Goal: Task Accomplishment & Management: Use online tool/utility

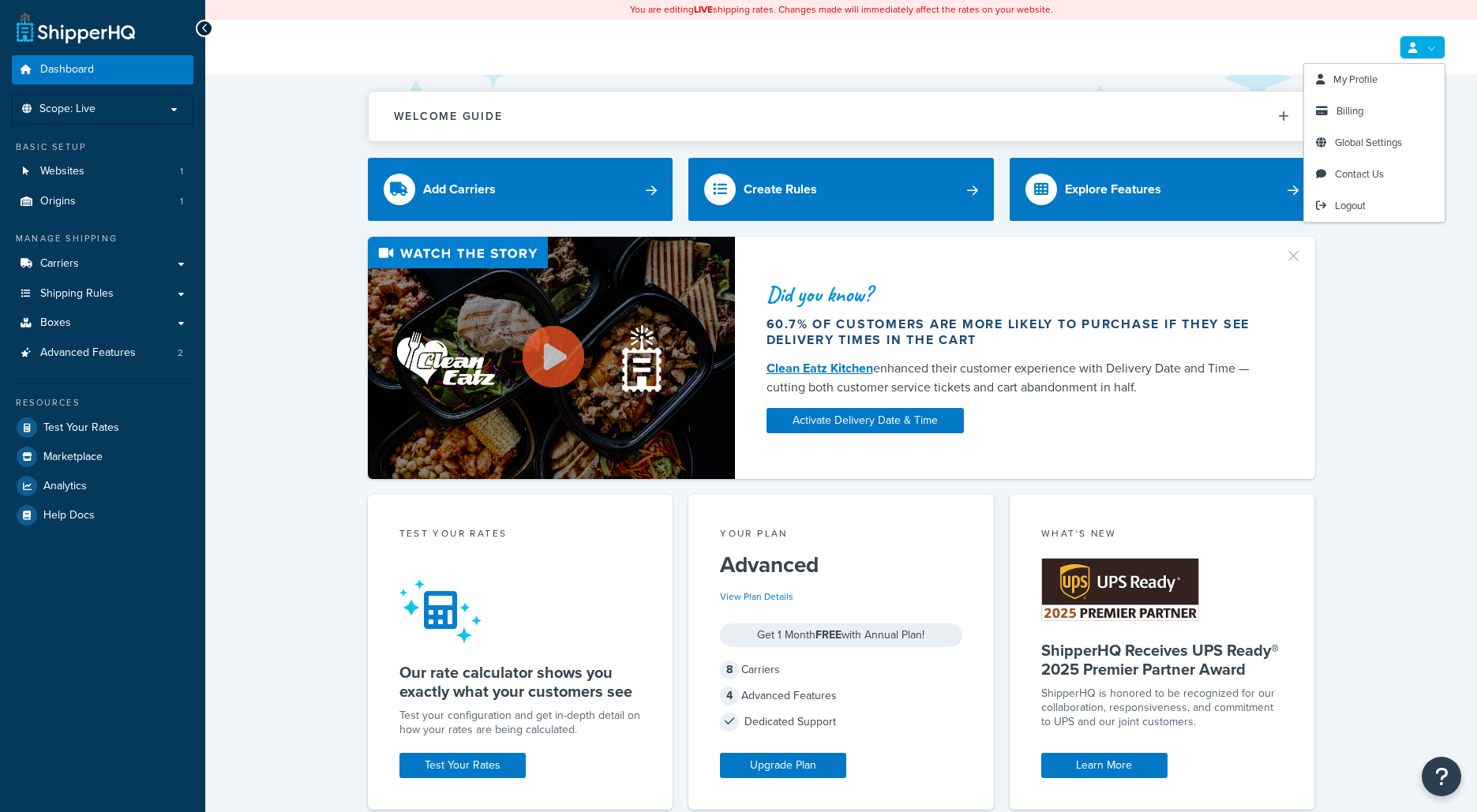
click at [1428, 39] on body "ShipperHQ Dashboard - Manage Your Shipping Rates Dashboard Scope: Live Basic Se…" at bounding box center [738, 764] width 1477 height 1528
click at [1365, 108] on link "Billing" at bounding box center [1374, 111] width 141 height 32
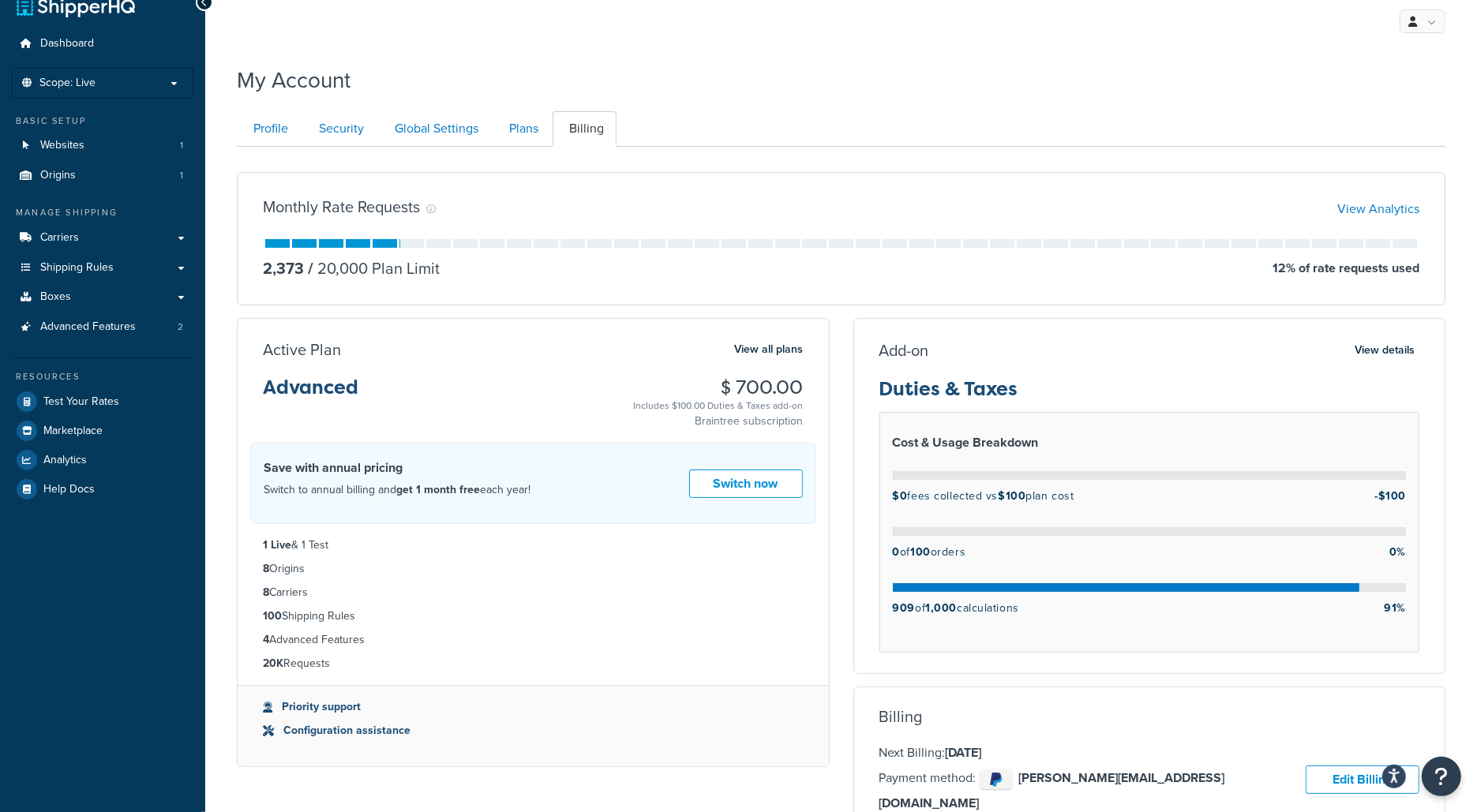
scroll to position [29, 0]
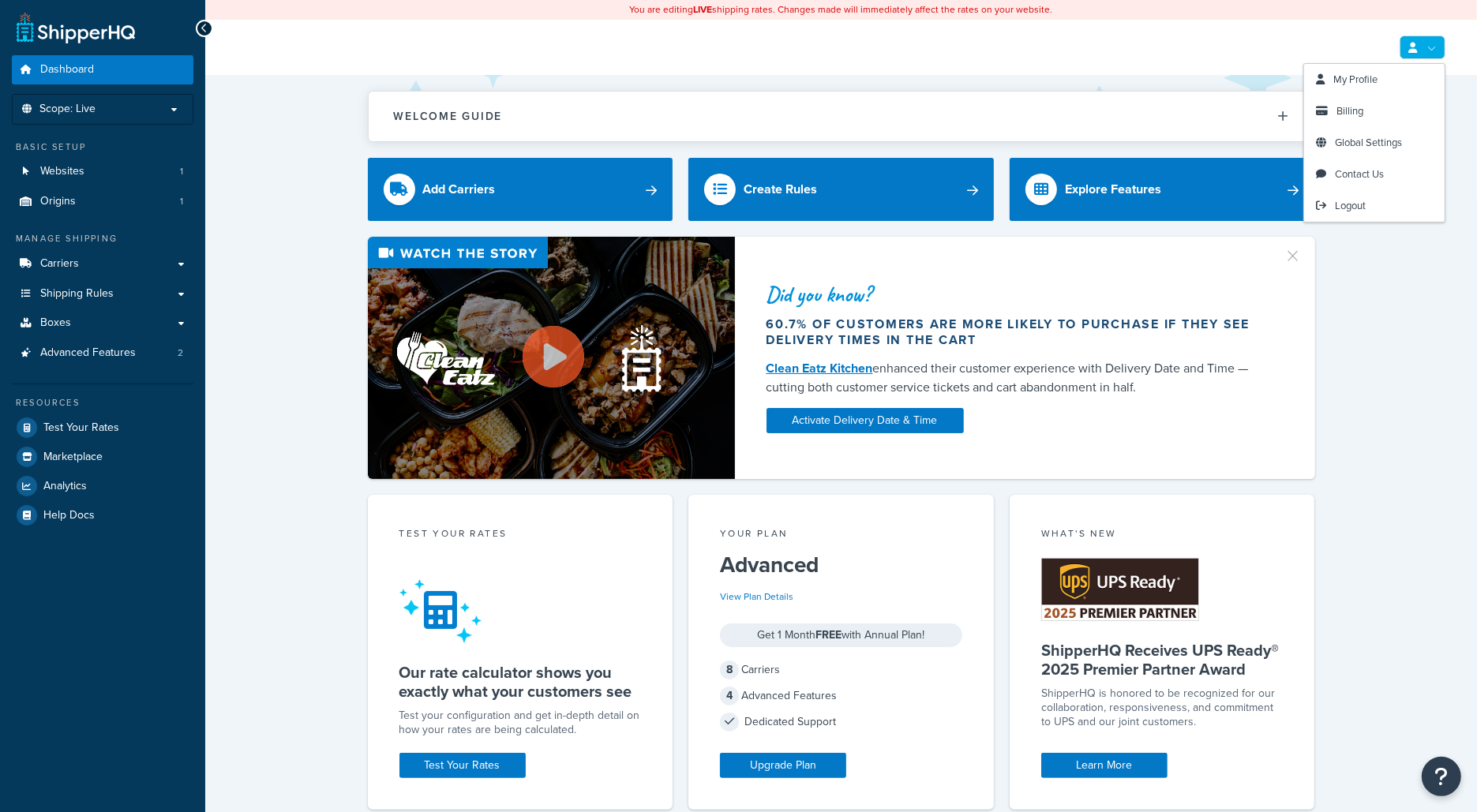
click at [1431, 42] on link at bounding box center [1422, 47] width 46 height 23
click at [1373, 203] on link "Logout" at bounding box center [1374, 205] width 141 height 32
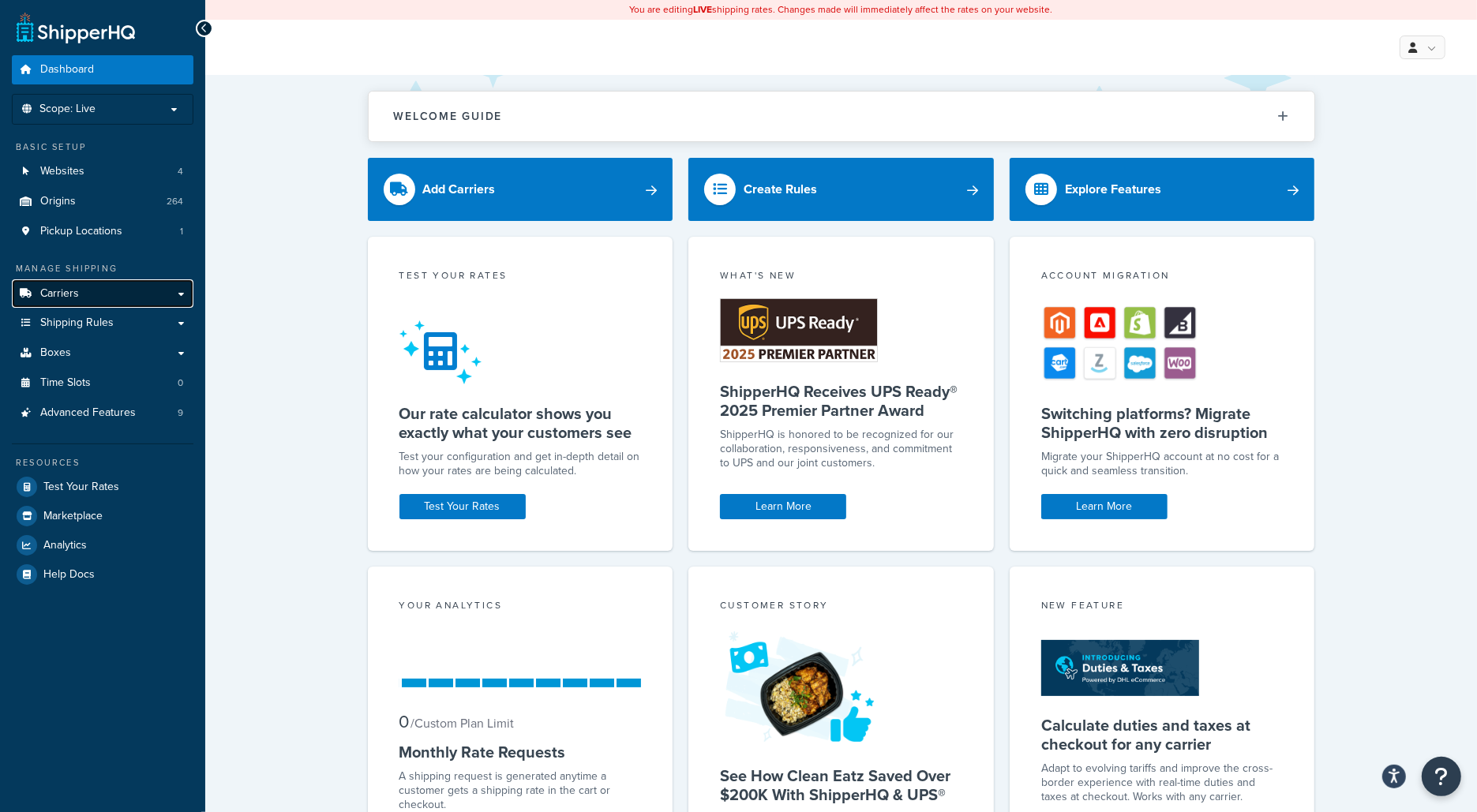
click at [136, 291] on link "Carriers" at bounding box center [103, 294] width 181 height 29
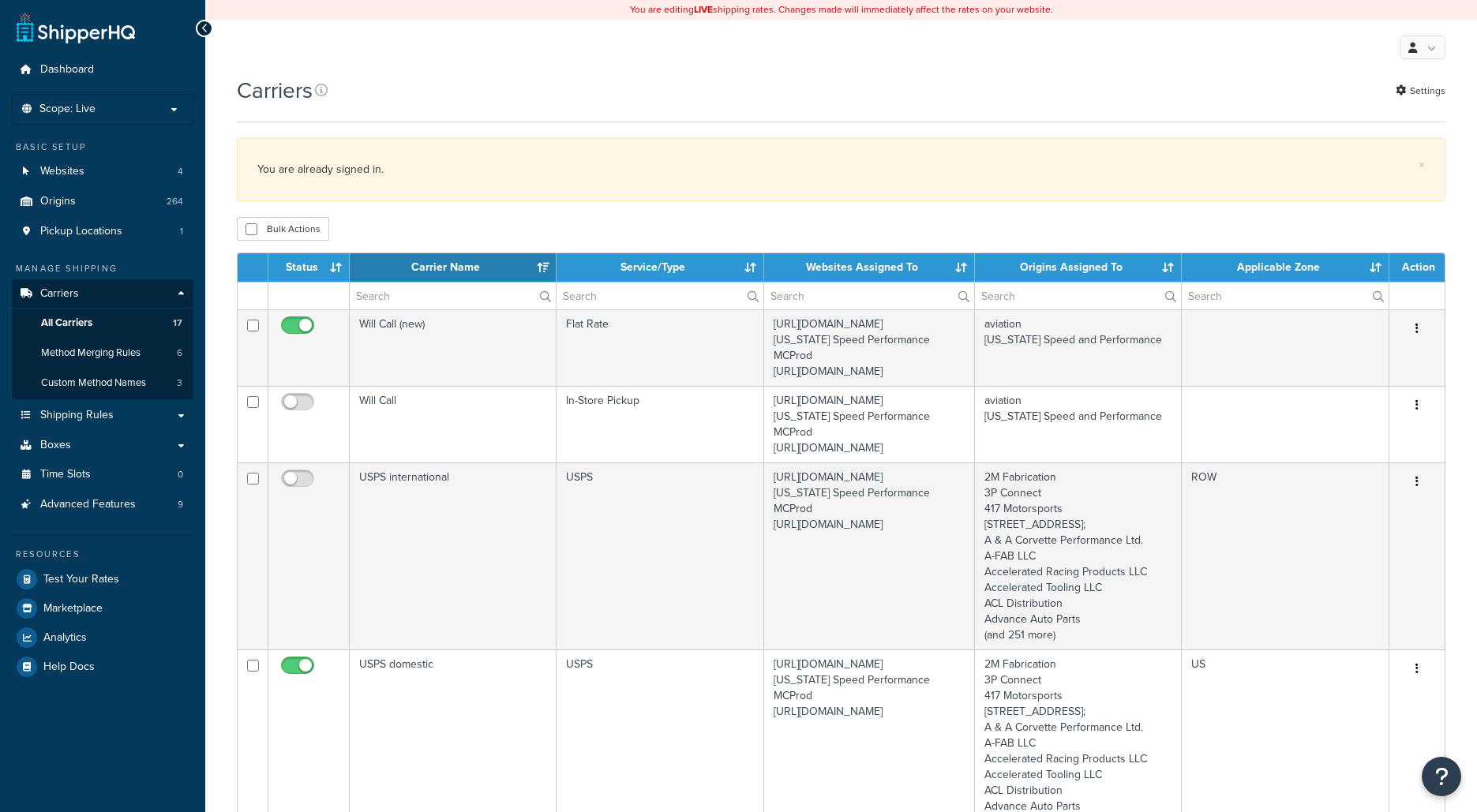
select select "15"
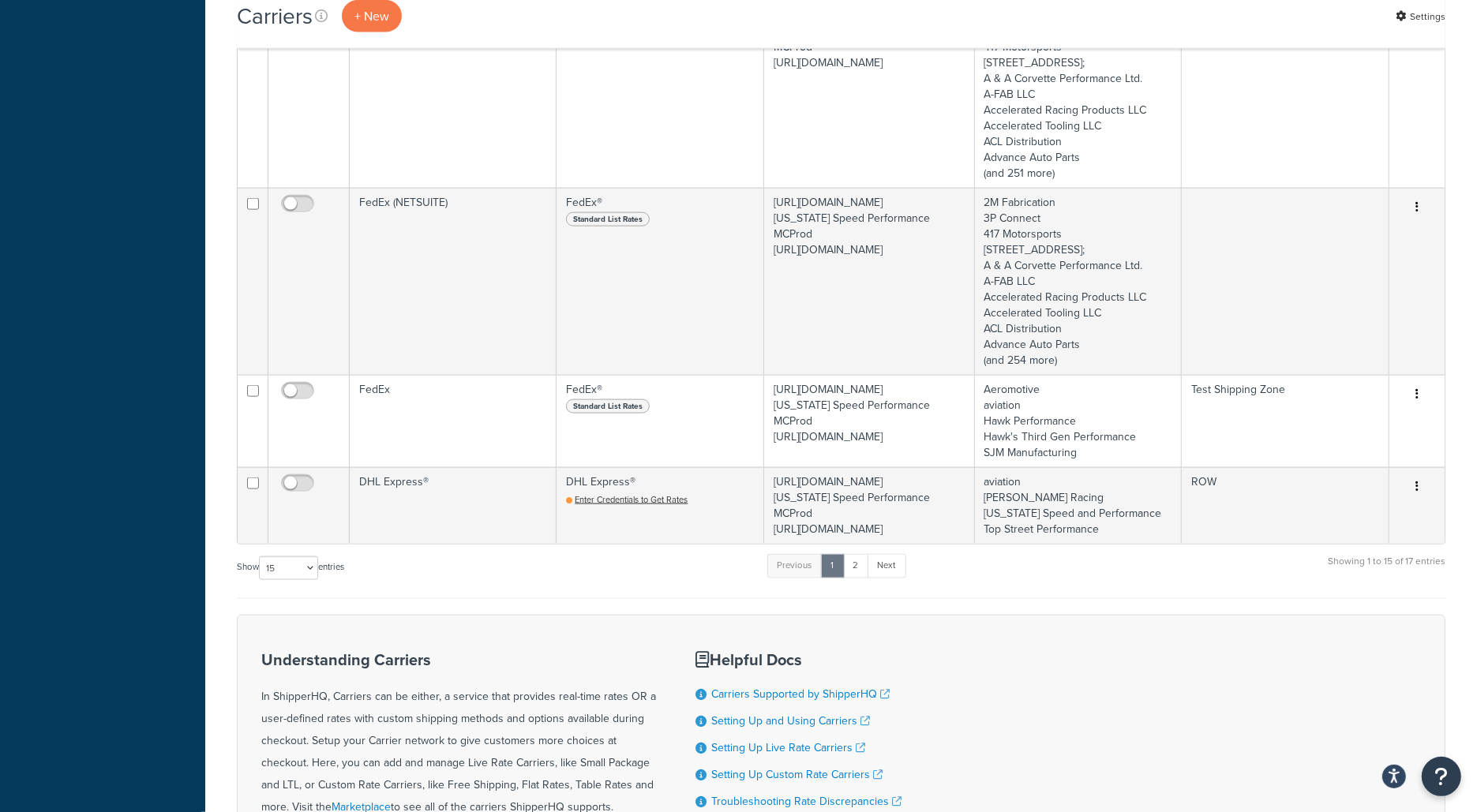
scroll to position [2291, 0]
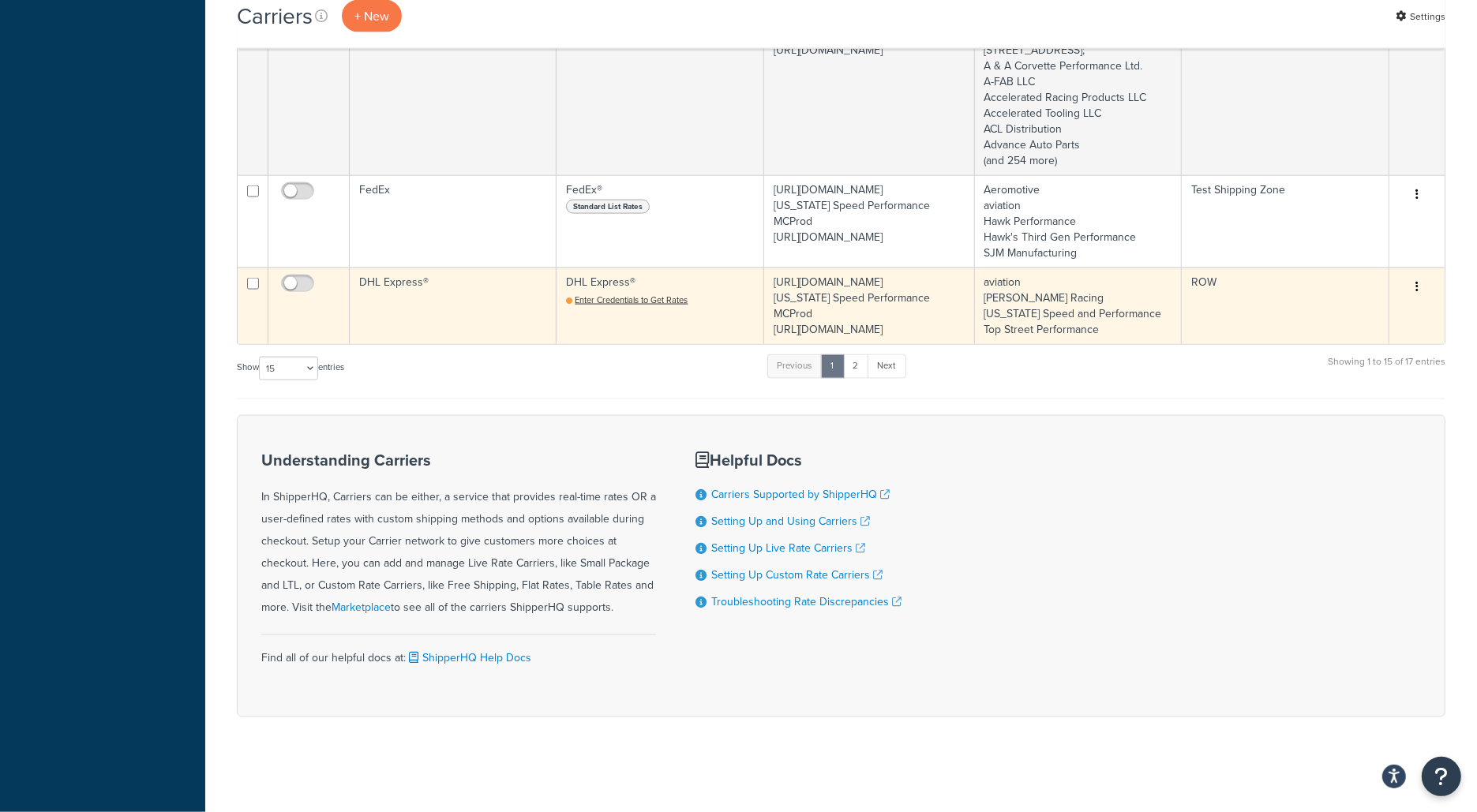
click at [401, 295] on td "DHL Express®" at bounding box center [453, 305] width 207 height 77
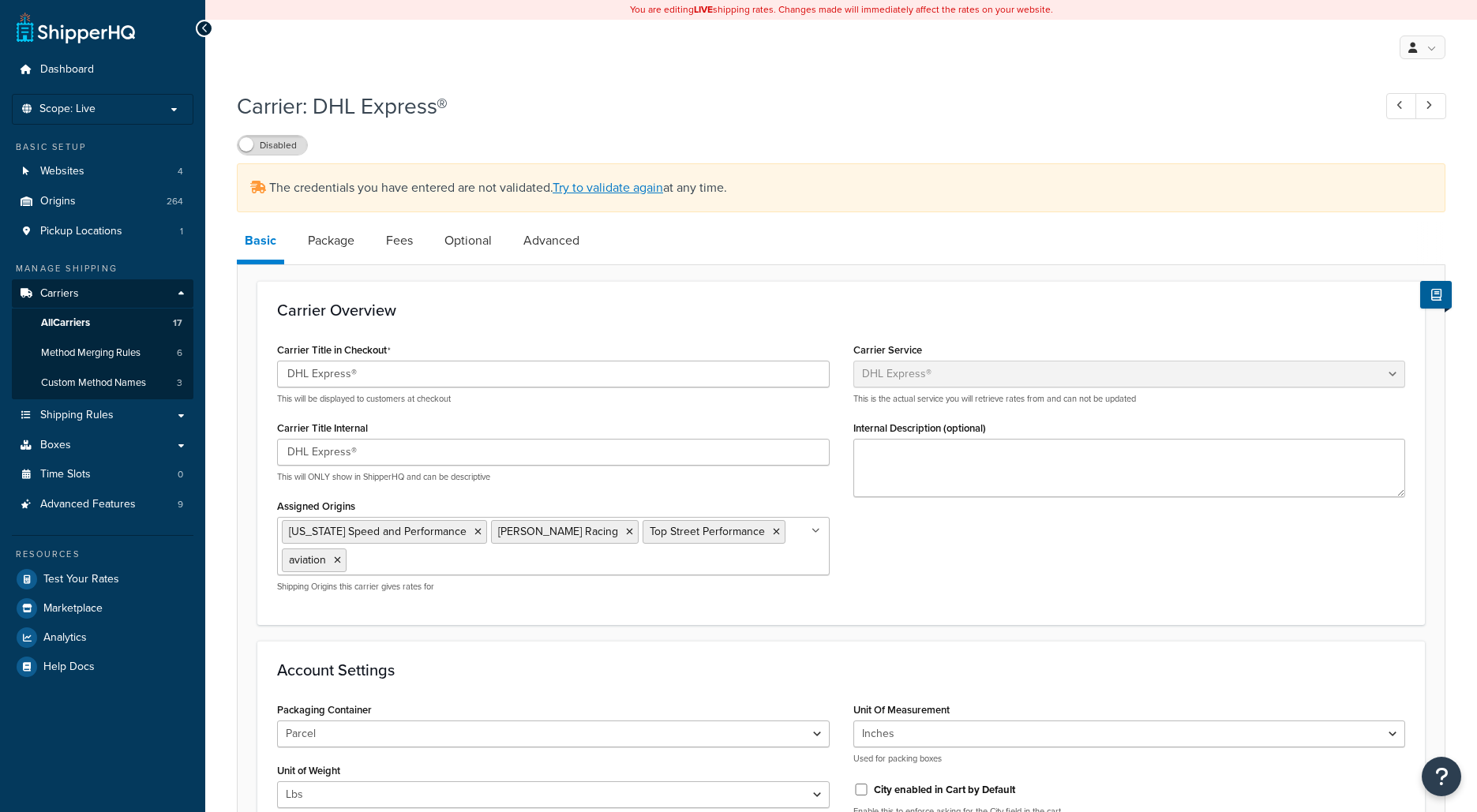
select select "dhl"
click at [626, 189] on link "Try to validate again" at bounding box center [608, 187] width 110 height 18
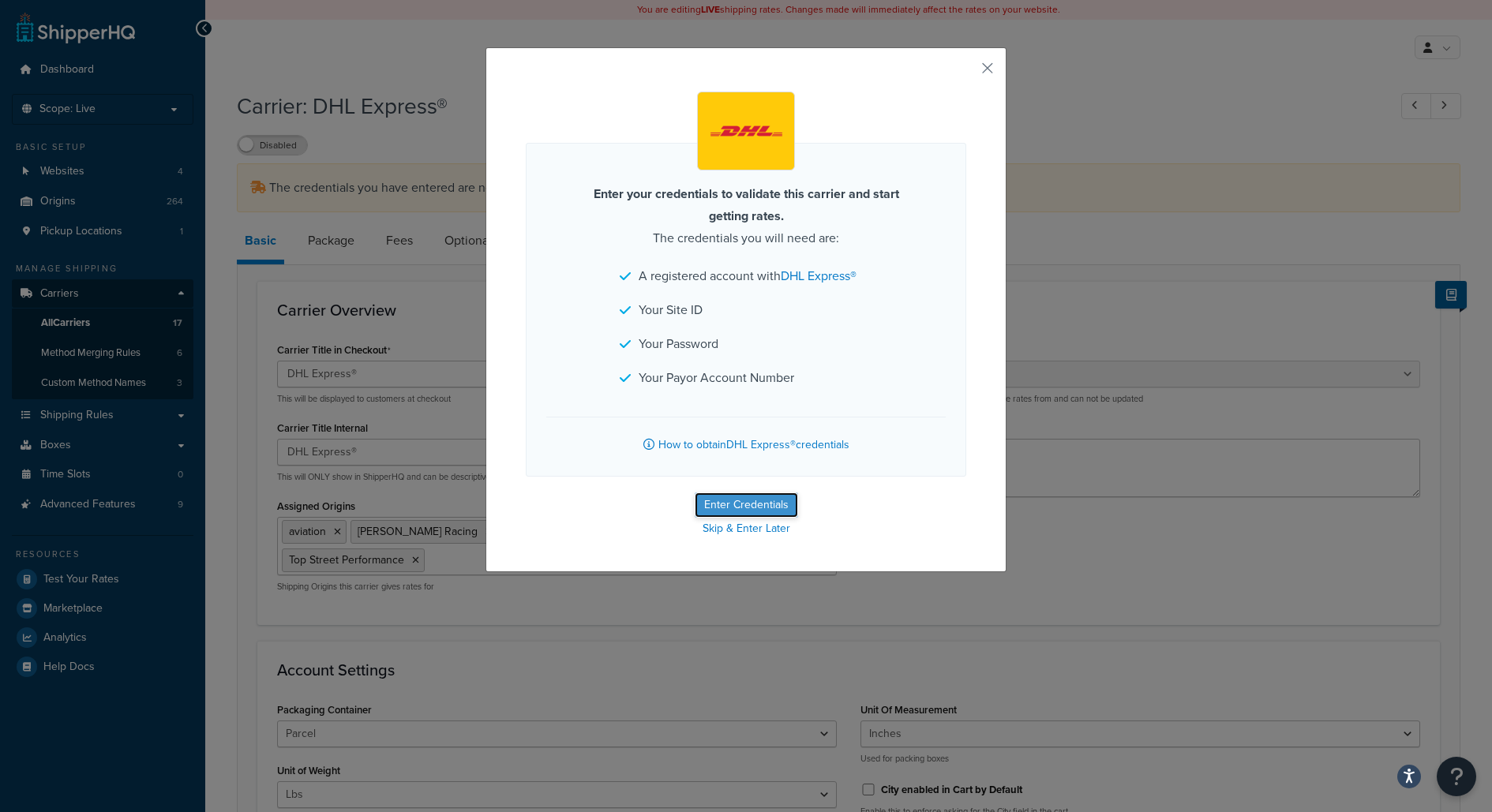
click at [752, 500] on button "Enter Credentials" at bounding box center [747, 505] width 104 height 25
select select "US"
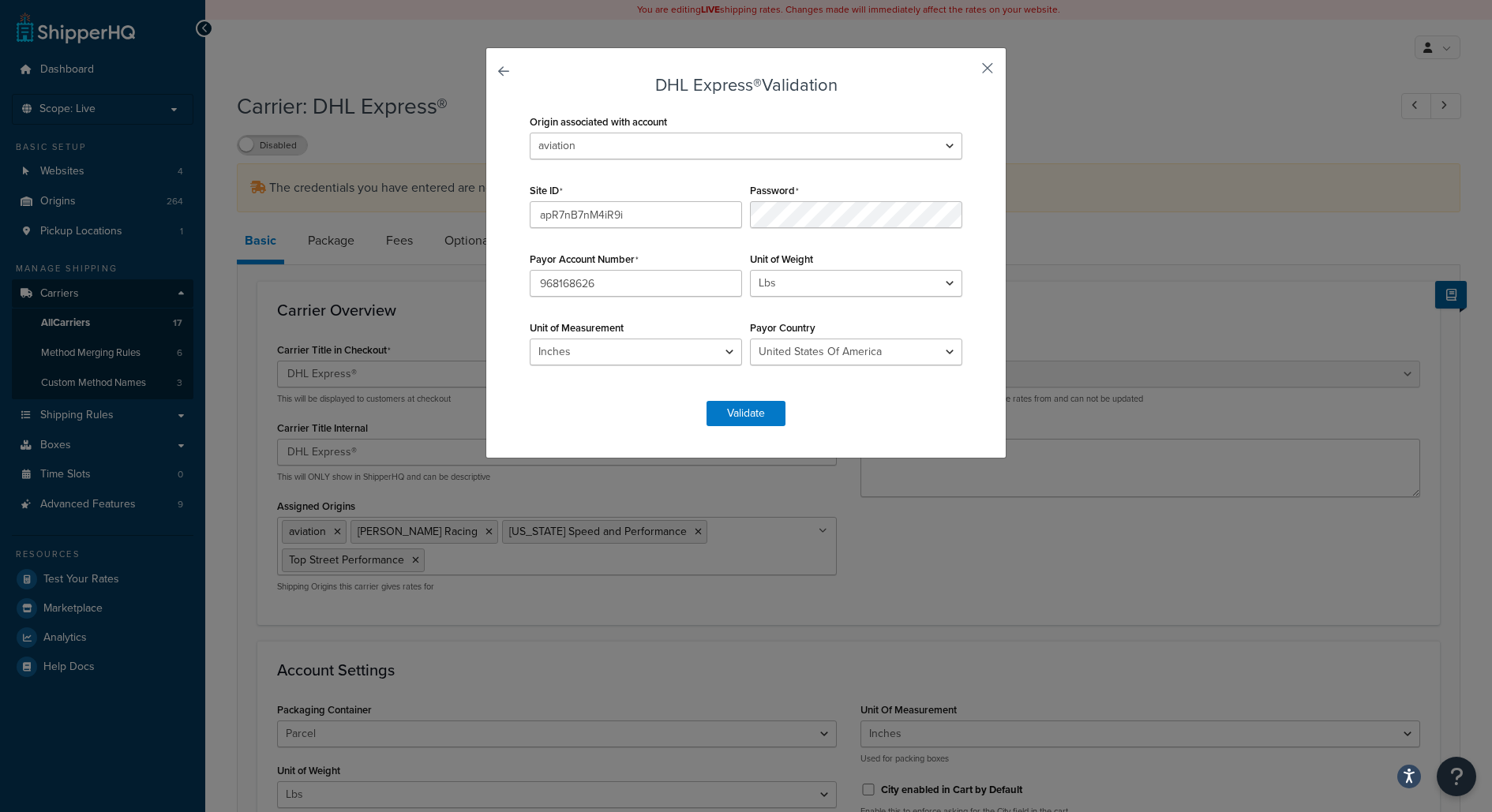
click at [966, 72] on button "button" at bounding box center [964, 73] width 4 height 4
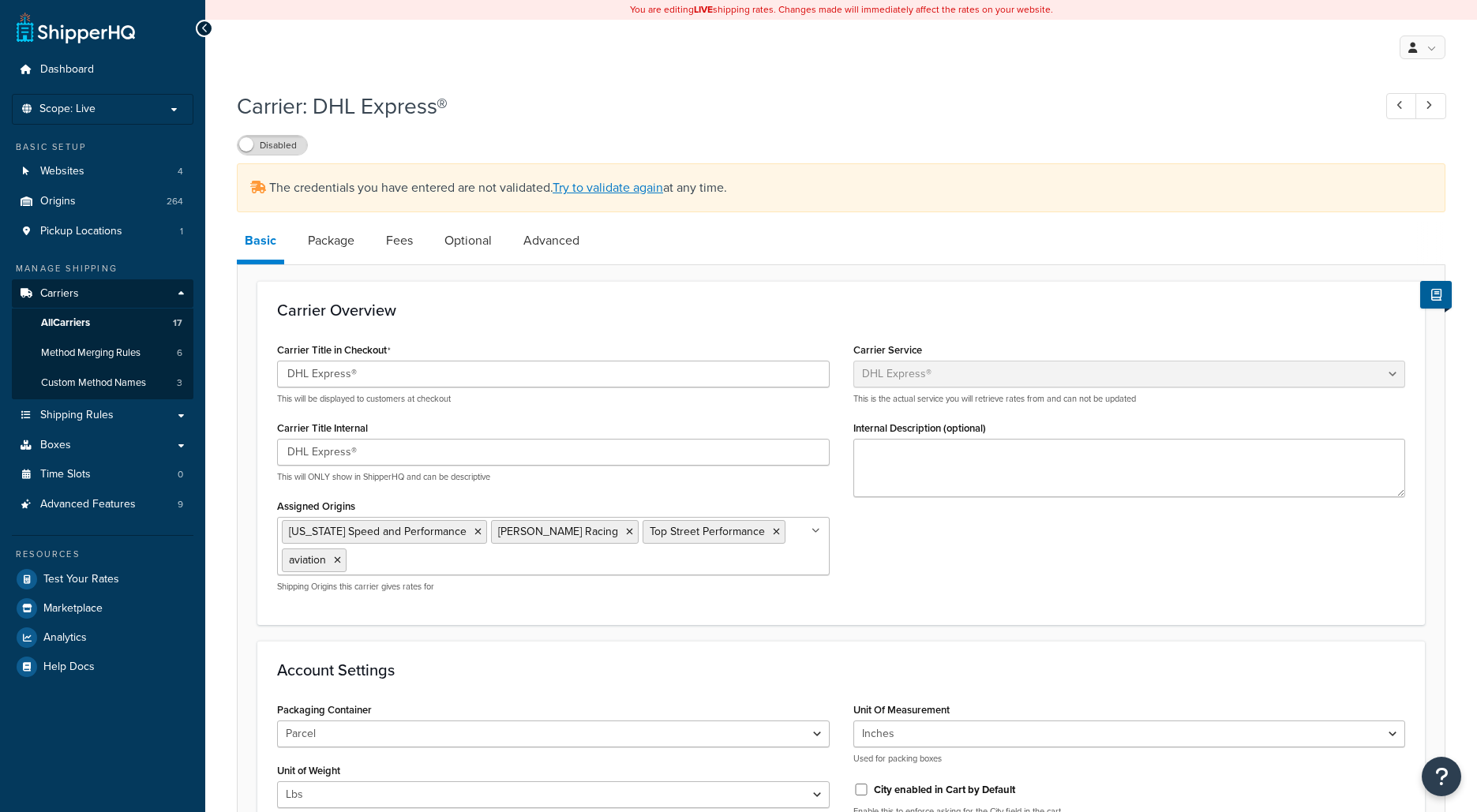
select select "dhl"
click at [641, 191] on link "Try to validate again" at bounding box center [608, 187] width 110 height 18
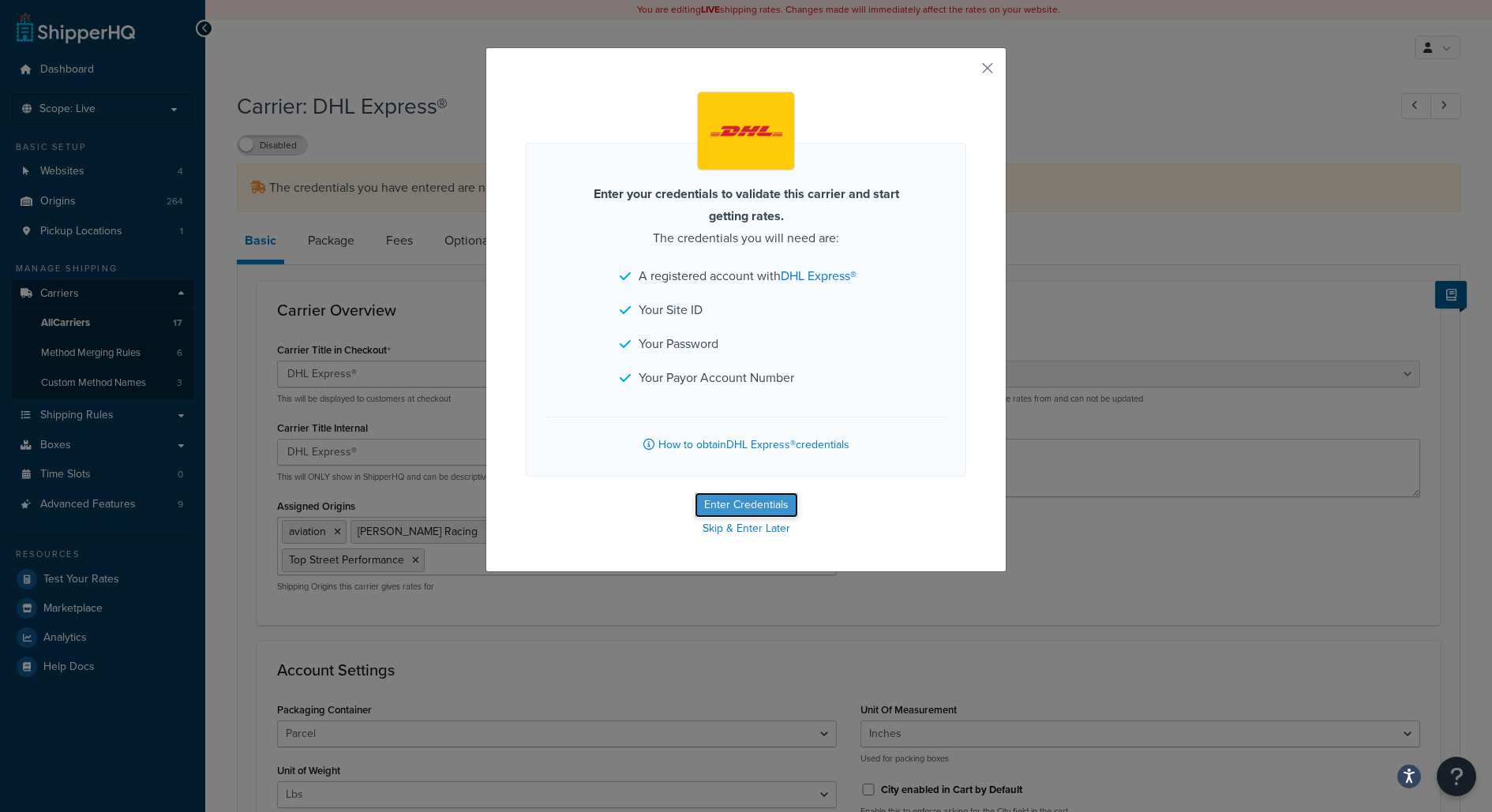
click at [765, 498] on button "Enter Credentials" at bounding box center [747, 505] width 104 height 25
select select "US"
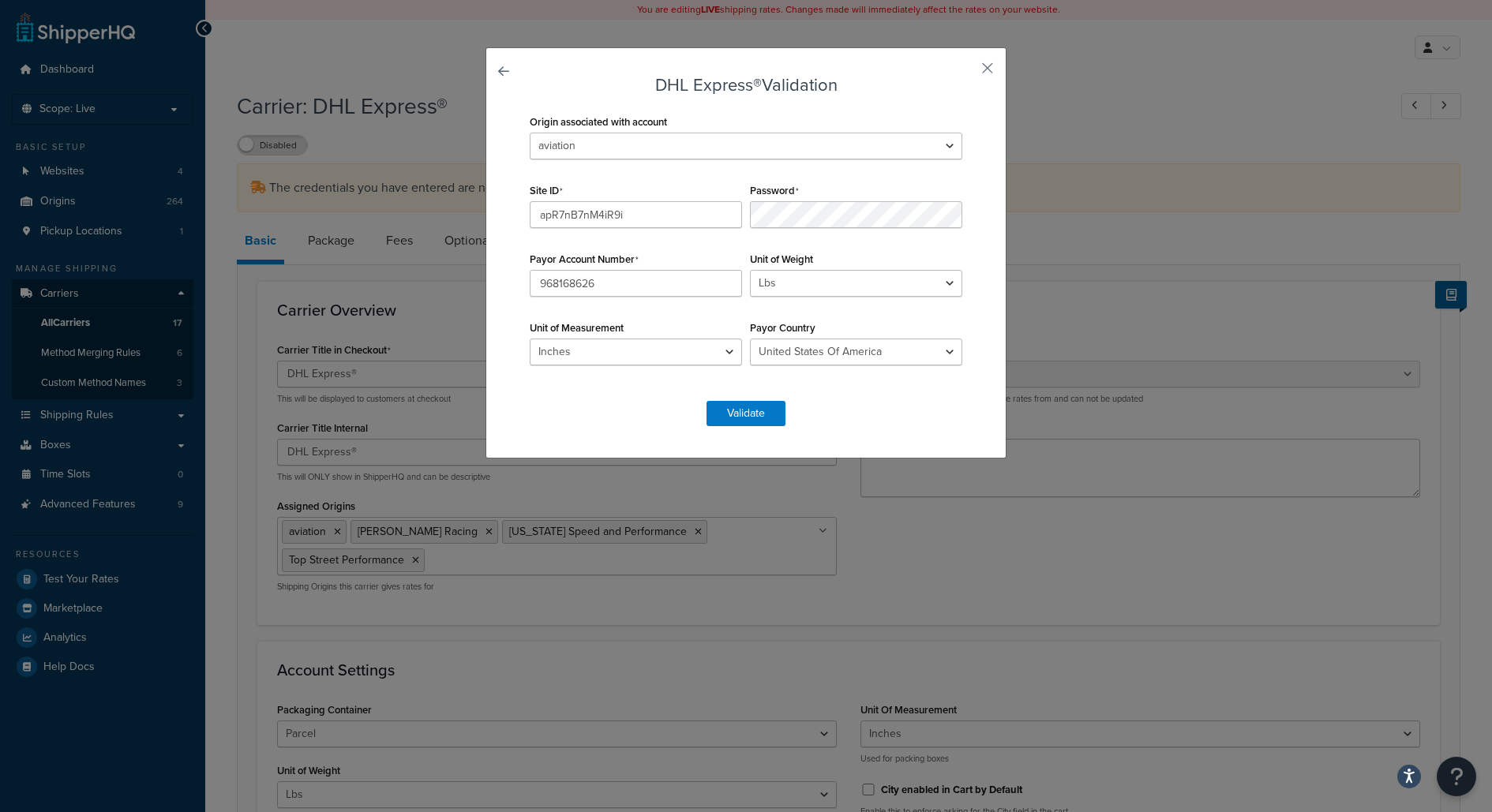
click at [847, 174] on div "Origin associated with account 2M Fabrication 3P Connect 417 Motorsports 9574 2…" at bounding box center [746, 145] width 440 height 69
click at [737, 406] on button "Validate" at bounding box center [746, 413] width 79 height 25
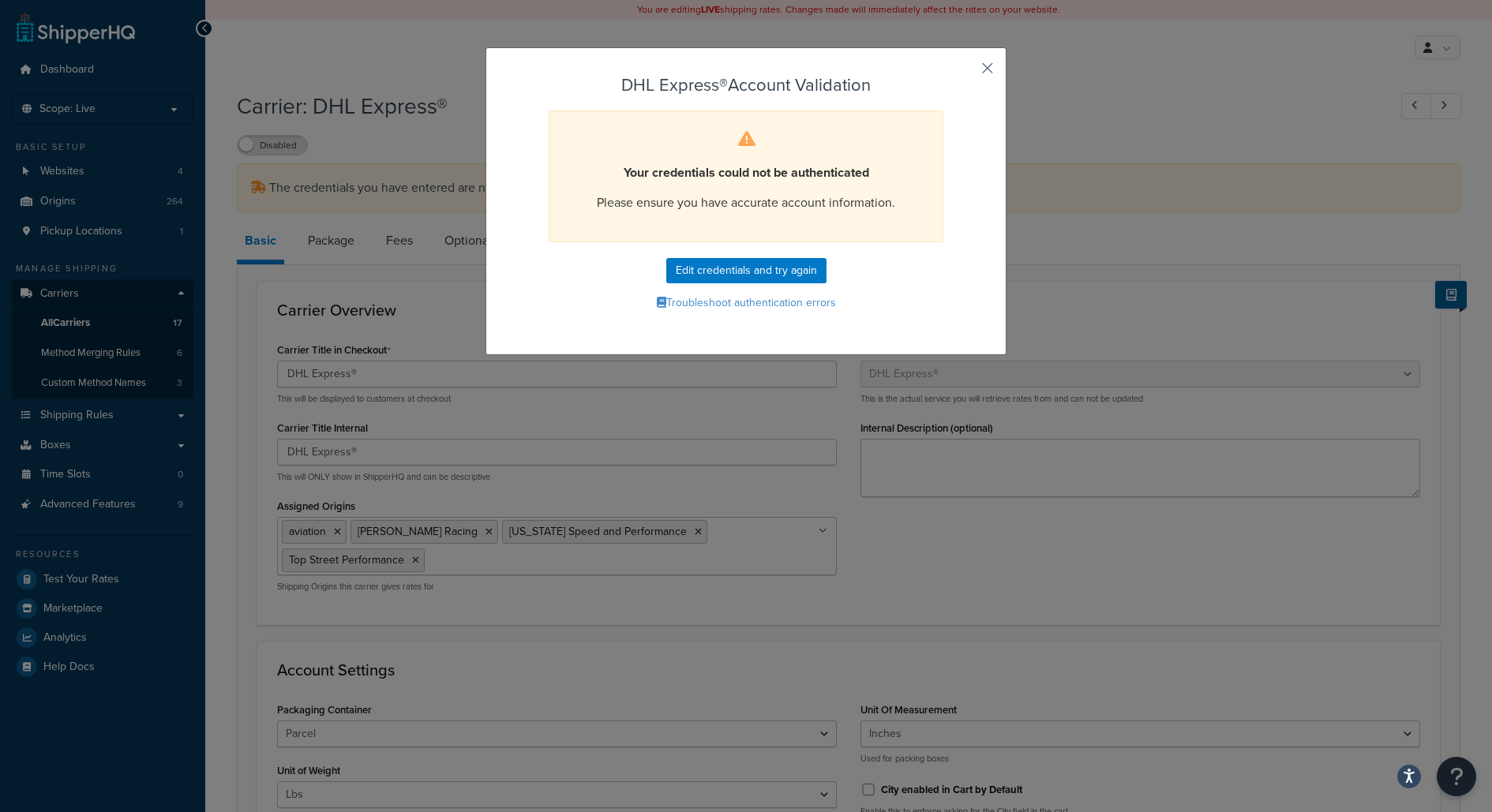
click at [966, 72] on button "button" at bounding box center [964, 73] width 4 height 4
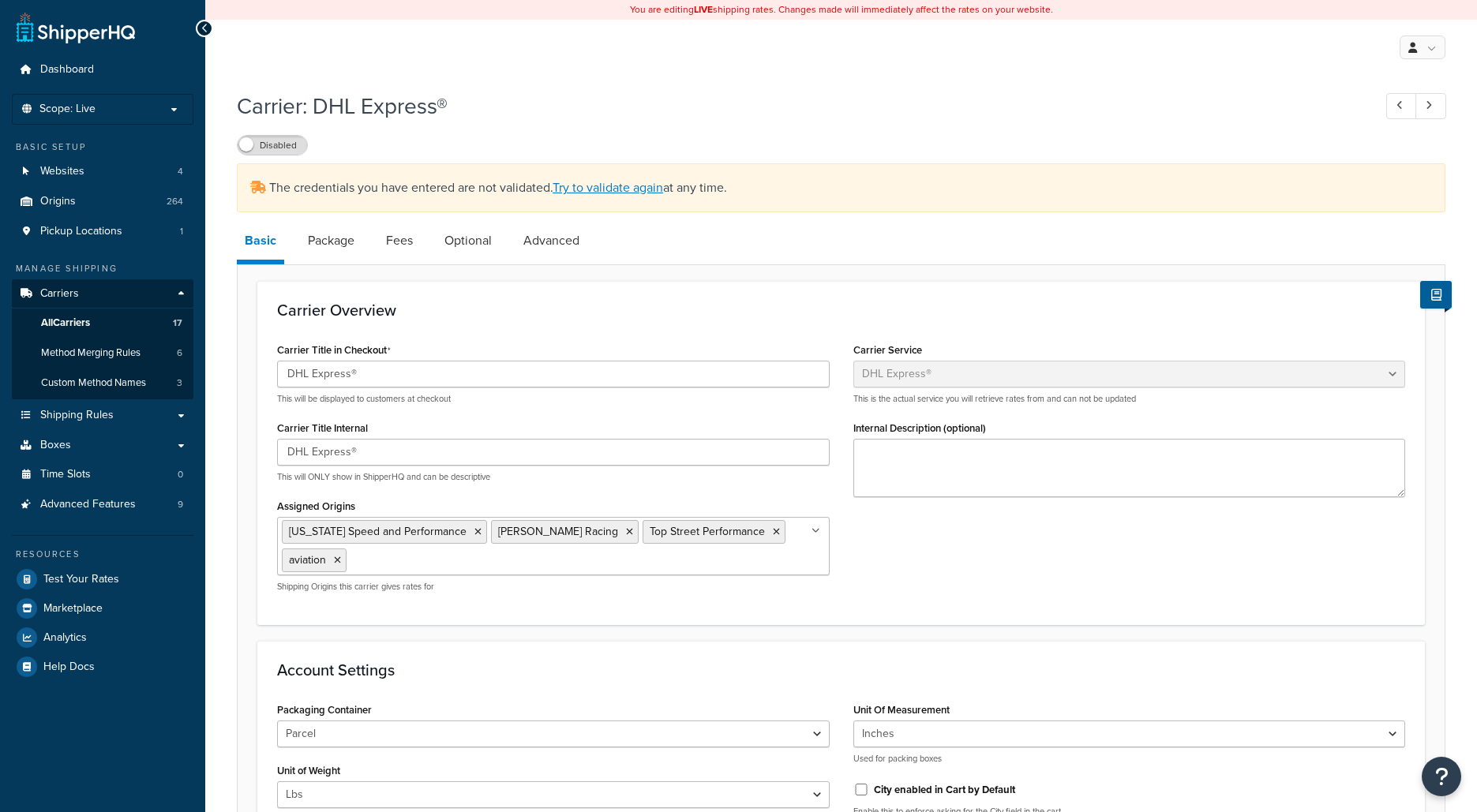
select select "dhl"
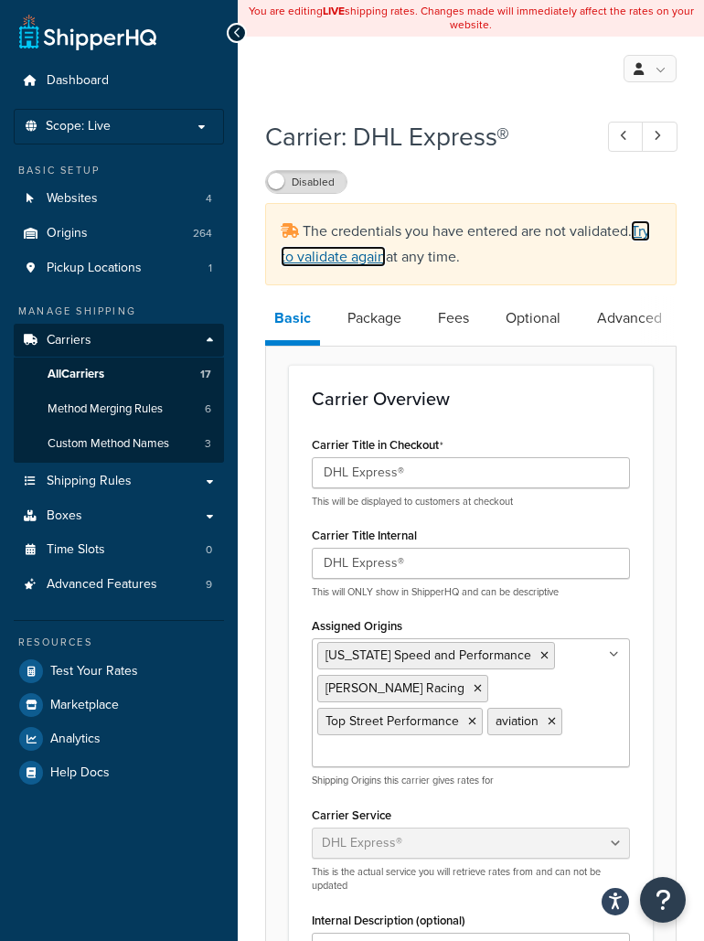
click at [374, 255] on link "Try to validate again" at bounding box center [465, 243] width 369 height 47
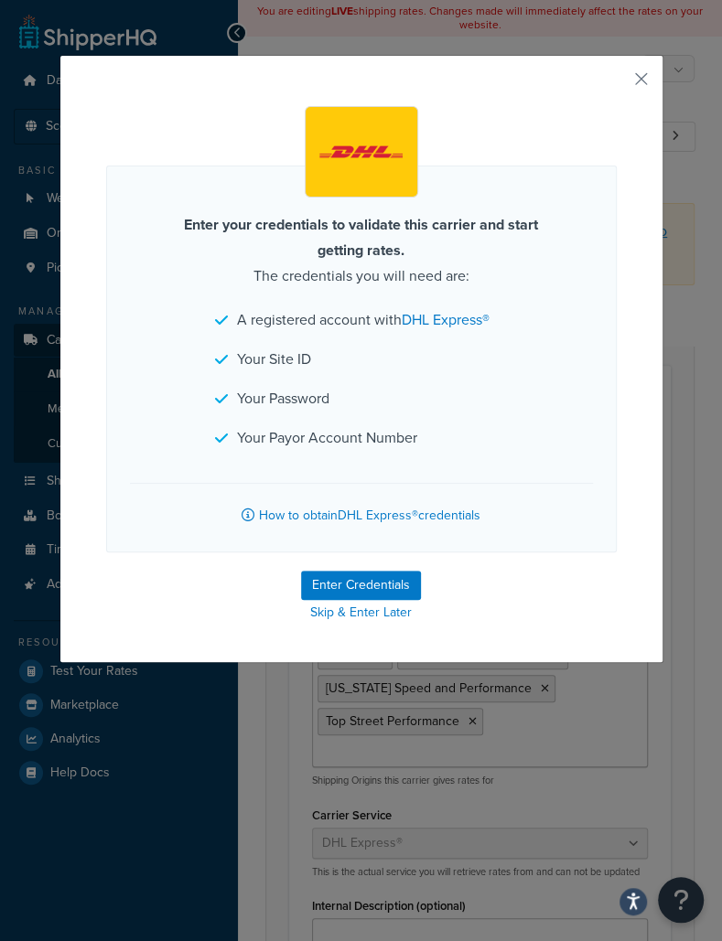
click at [360, 566] on form "Enter your credentials to validate this carrier and start getting rates. The cr…" at bounding box center [361, 365] width 510 height 519
click at [360, 594] on button "Enter Credentials" at bounding box center [361, 585] width 120 height 29
select select "US"
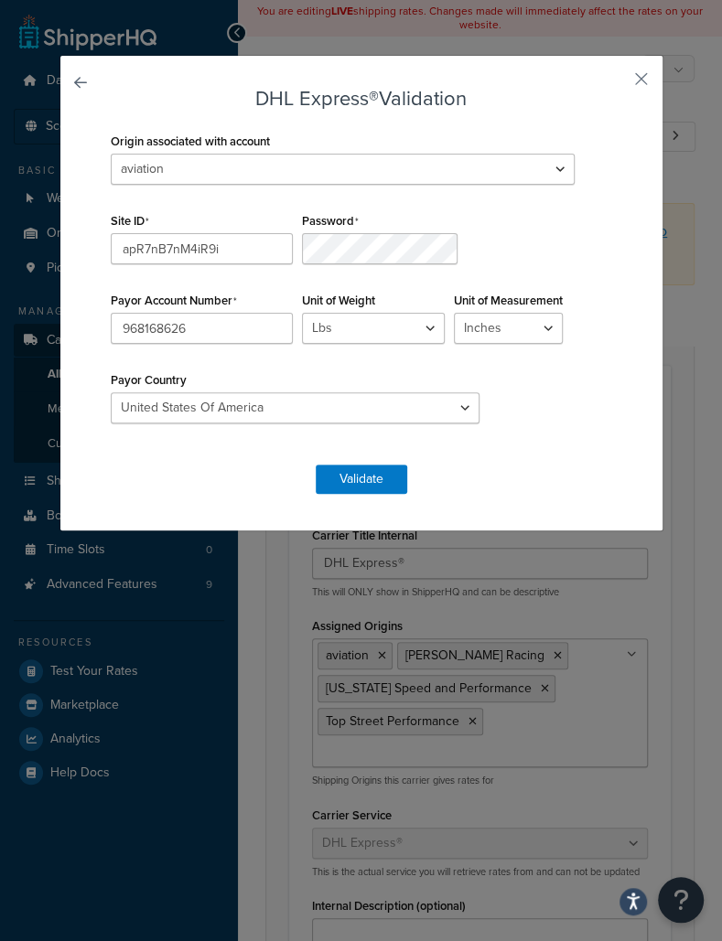
click at [536, 356] on div "Origin associated with account 2M Fabrication 3P Connect 417 Motorsports 9574 2…" at bounding box center [361, 287] width 510 height 318
click at [370, 476] on button "Validate" at bounding box center [361, 479] width 91 height 29
